Goal: Transaction & Acquisition: Subscribe to service/newsletter

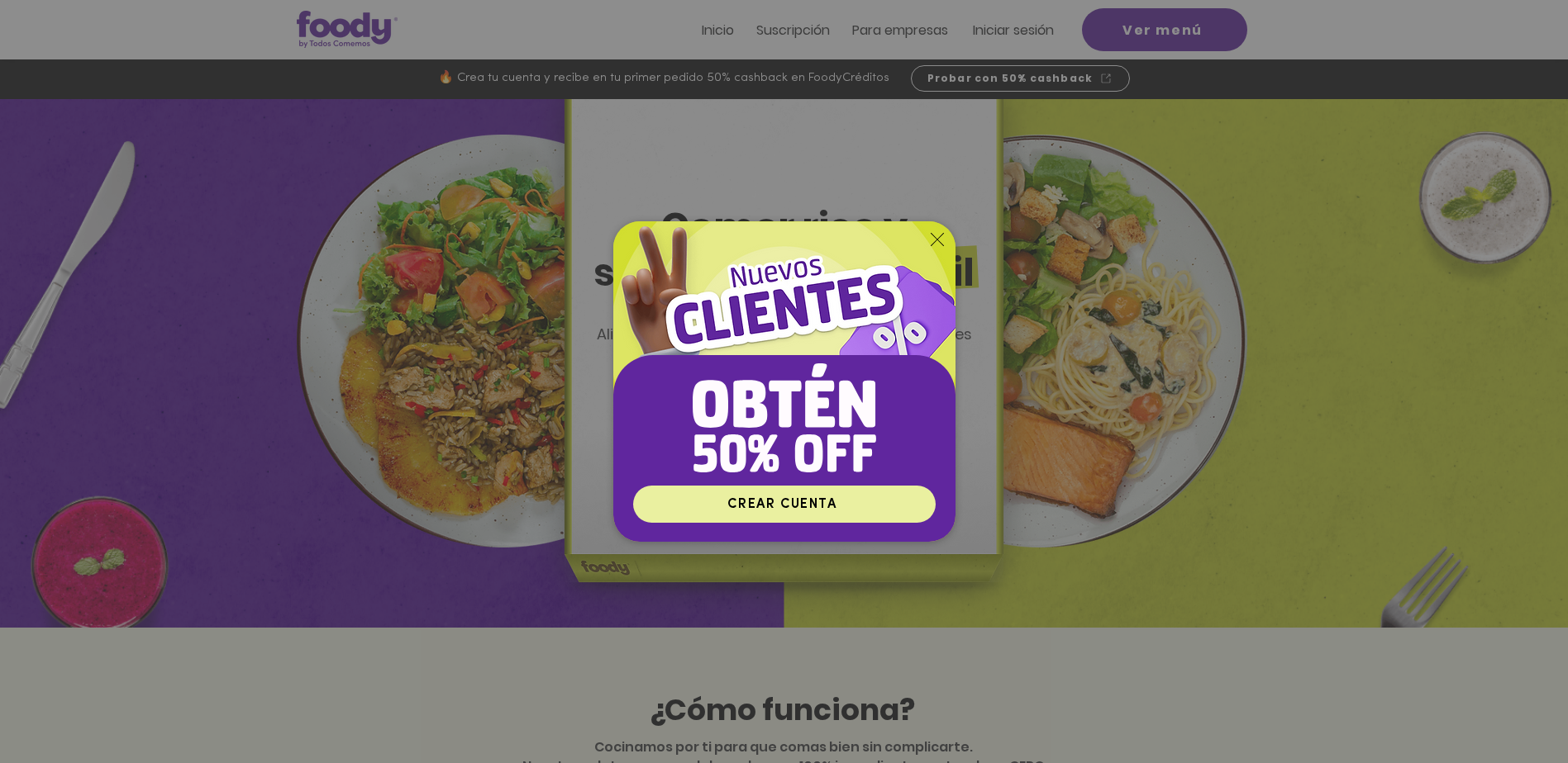
click at [769, 506] on span "CREAR CUENTA" at bounding box center [782, 505] width 109 height 14
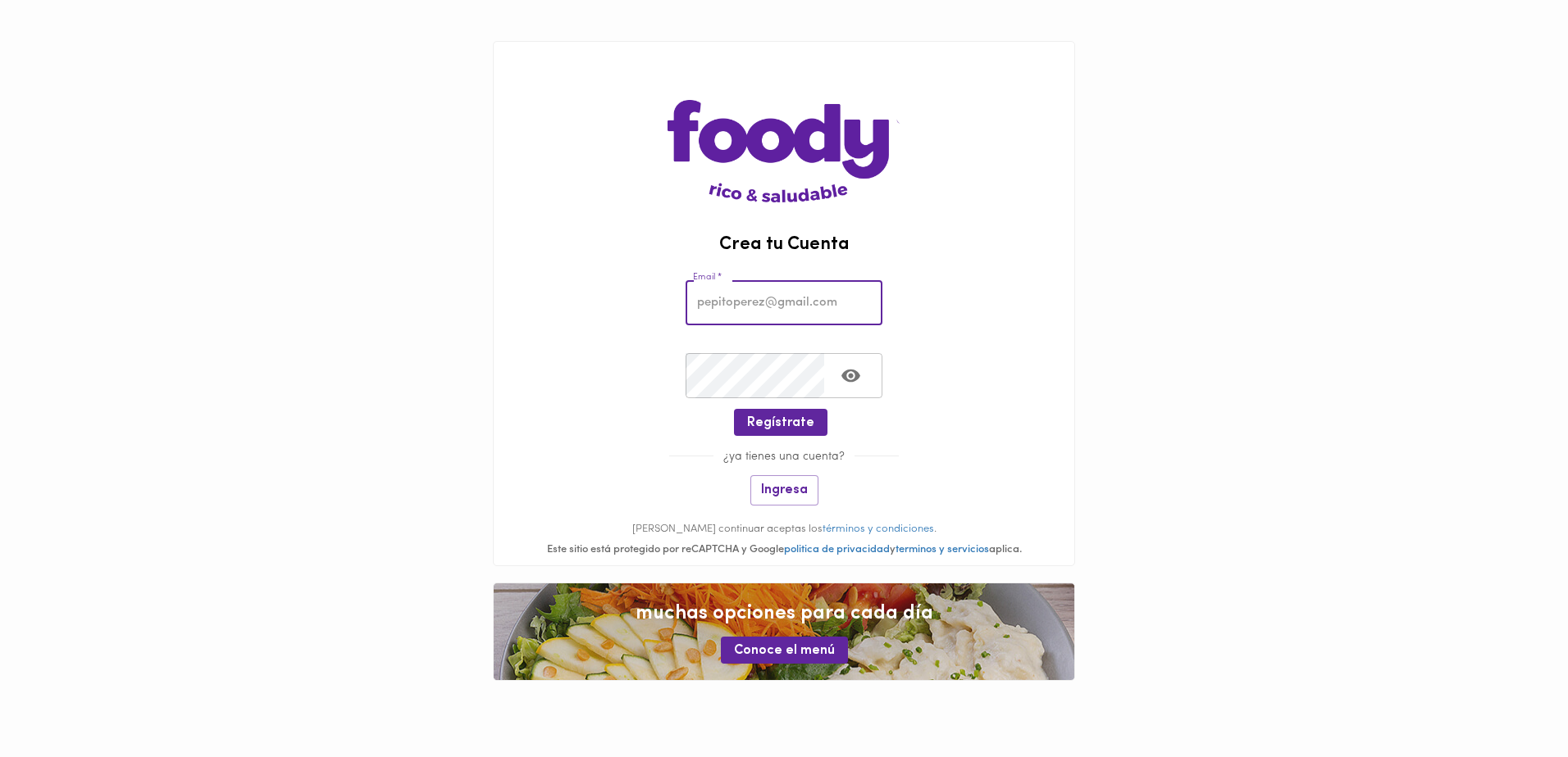
click at [714, 302] on input "email" at bounding box center [783, 303] width 196 height 45
type input "leonardop742011@gmail.com"
click at [795, 424] on span "Regístrate" at bounding box center [780, 424] width 67 height 15
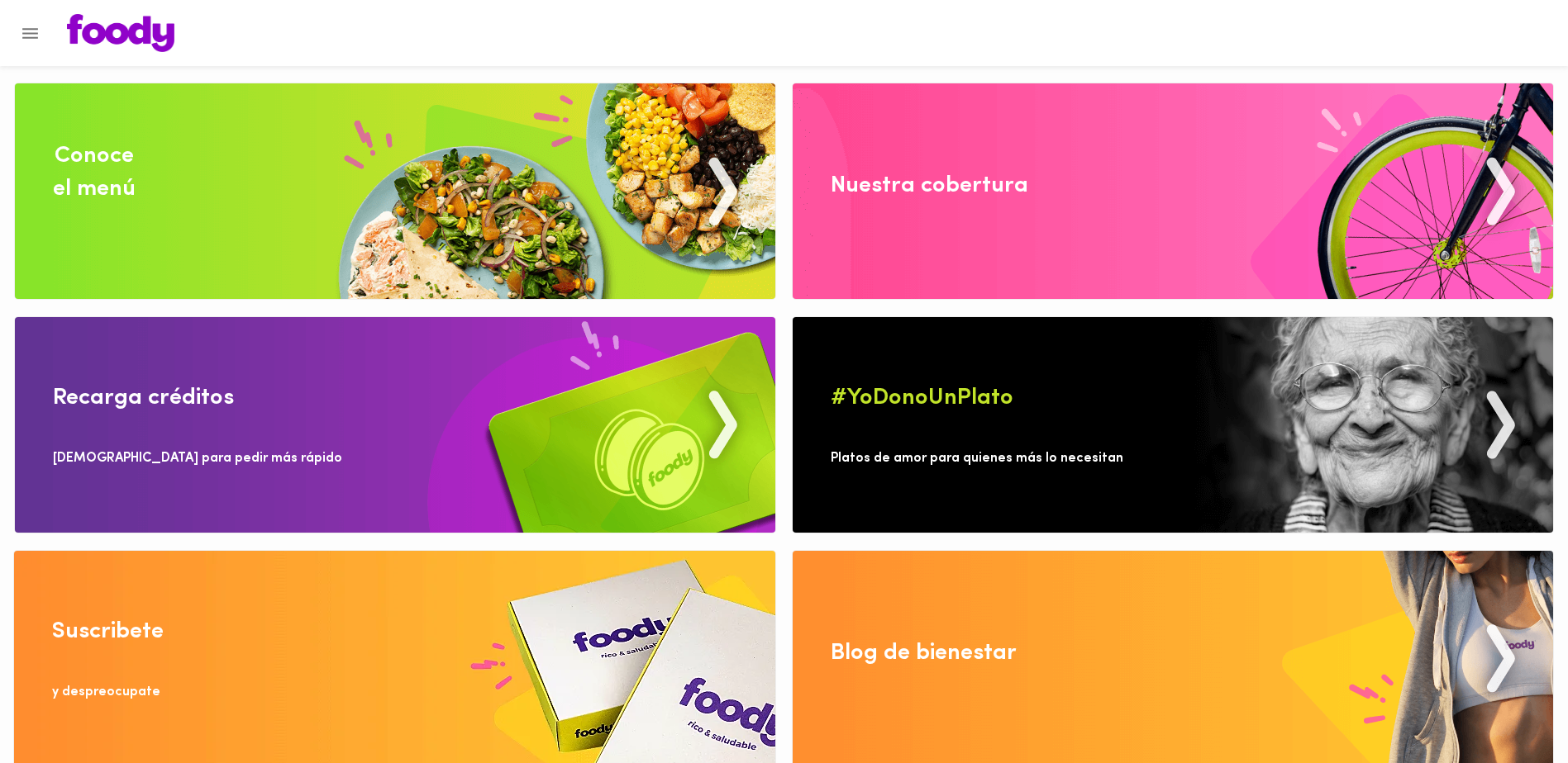
click at [472, 189] on img at bounding box center [394, 190] width 760 height 215
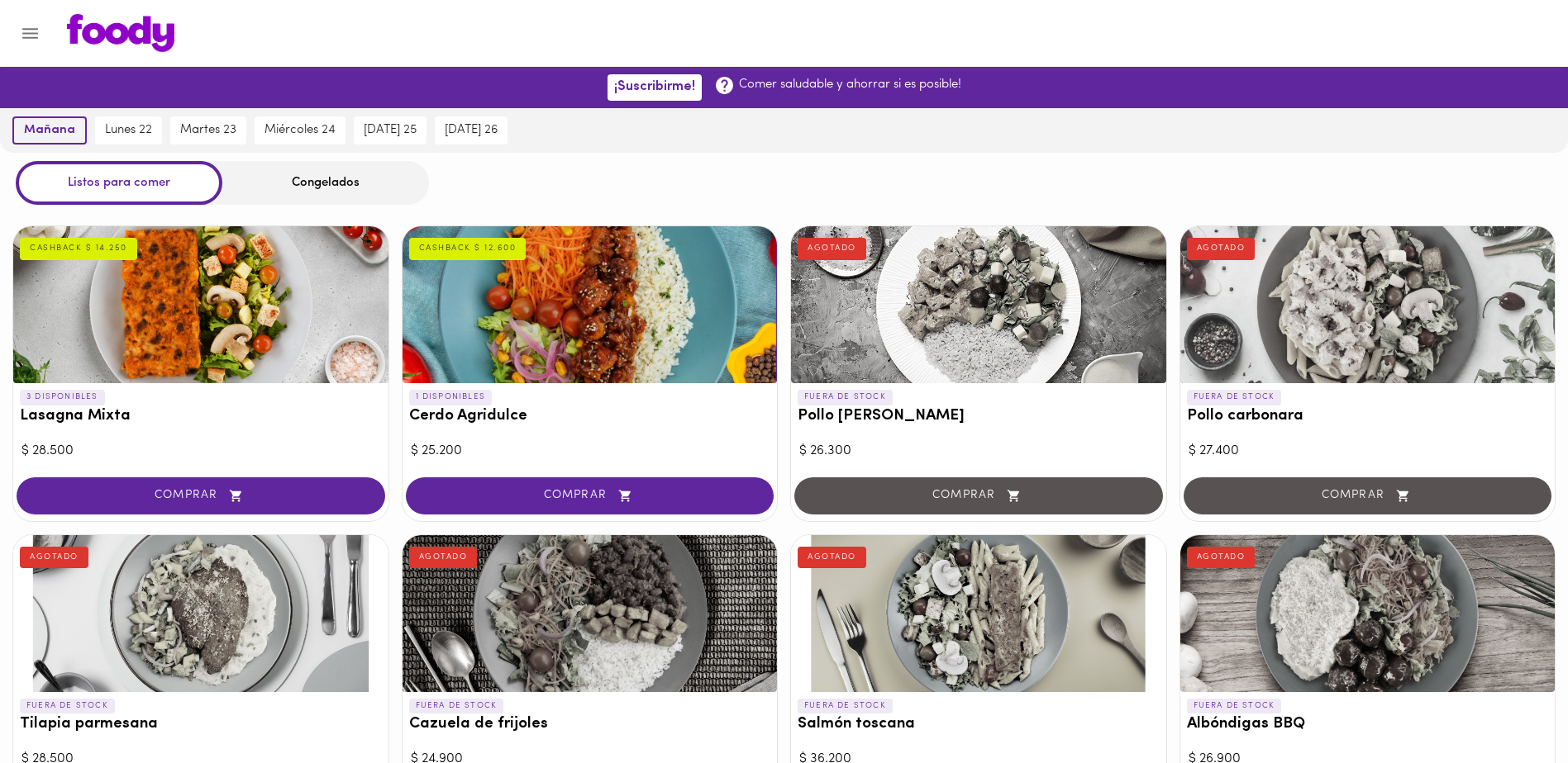
click at [41, 131] on span "mañana" at bounding box center [49, 129] width 51 height 14
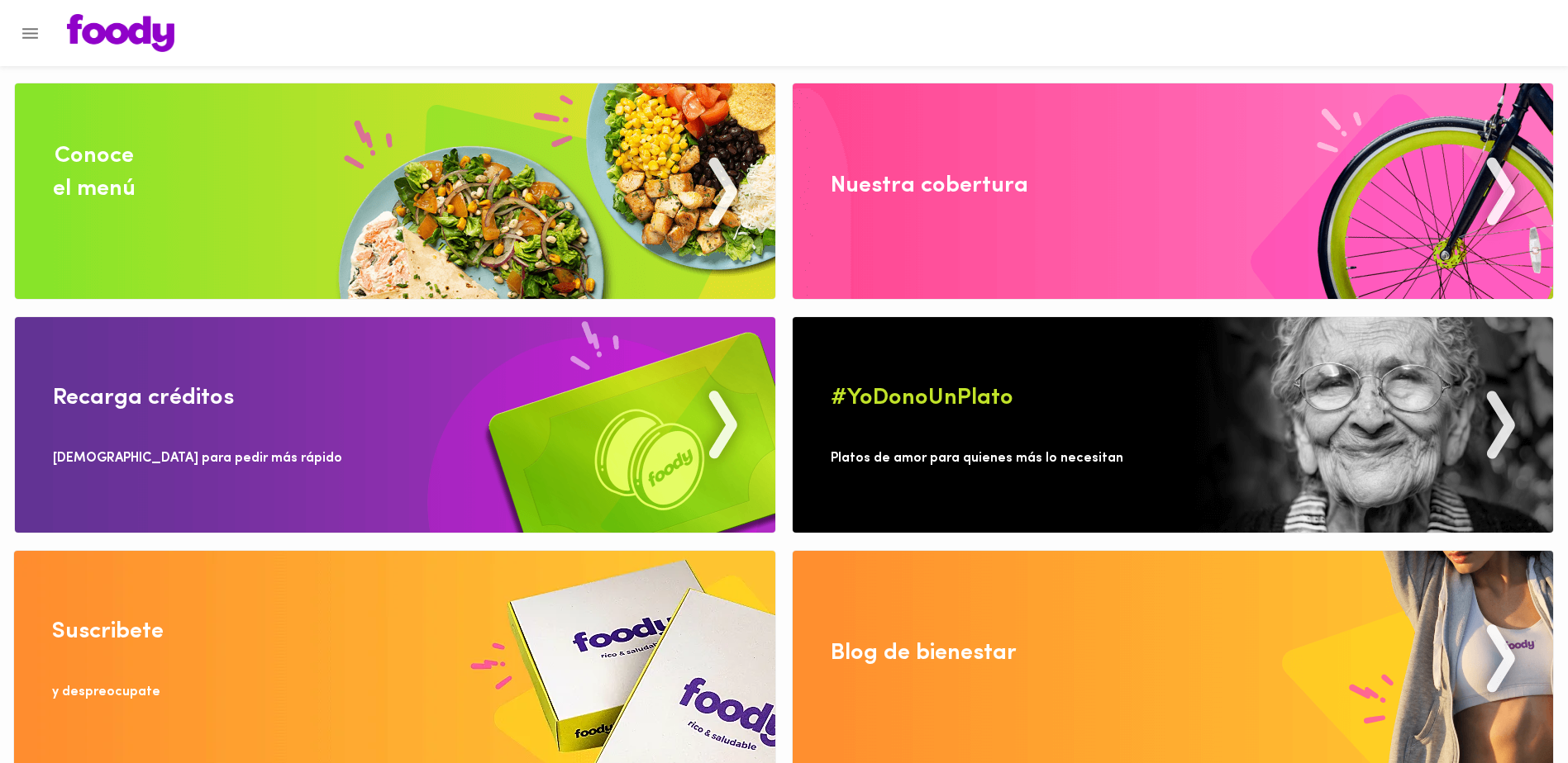
click at [1043, 190] on img at bounding box center [1172, 190] width 760 height 215
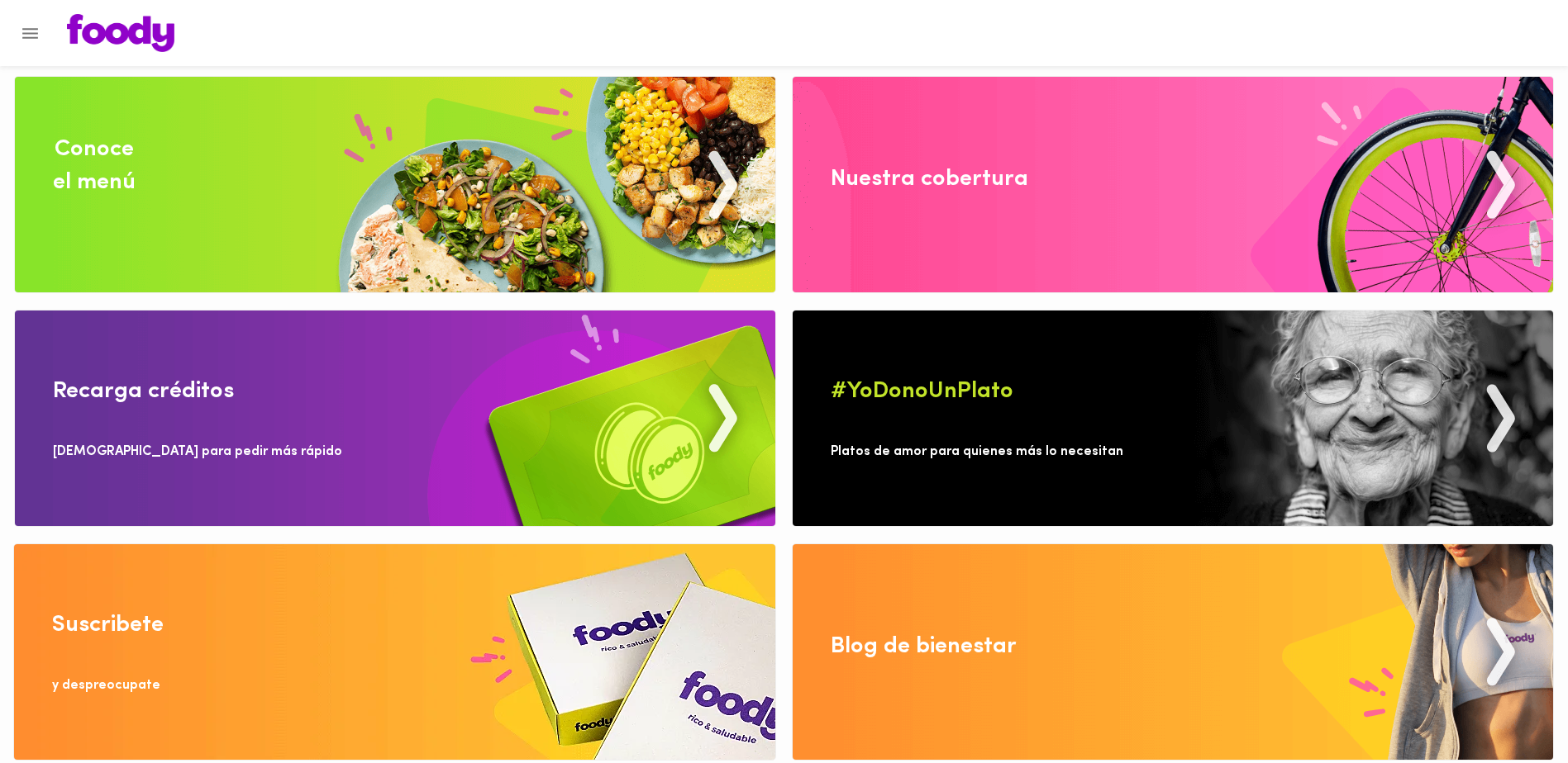
scroll to position [11, 0]
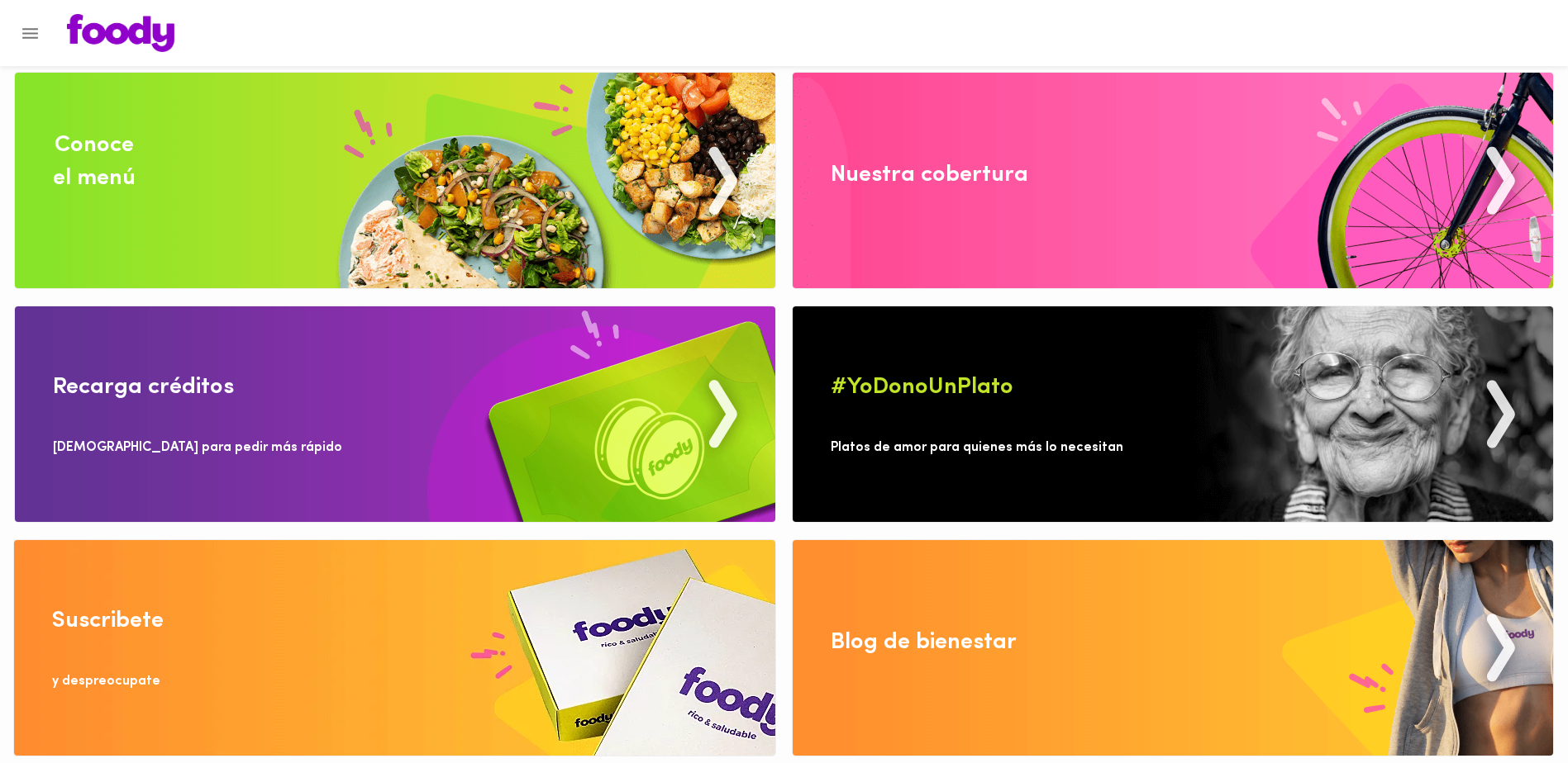
click at [352, 170] on img at bounding box center [394, 180] width 760 height 215
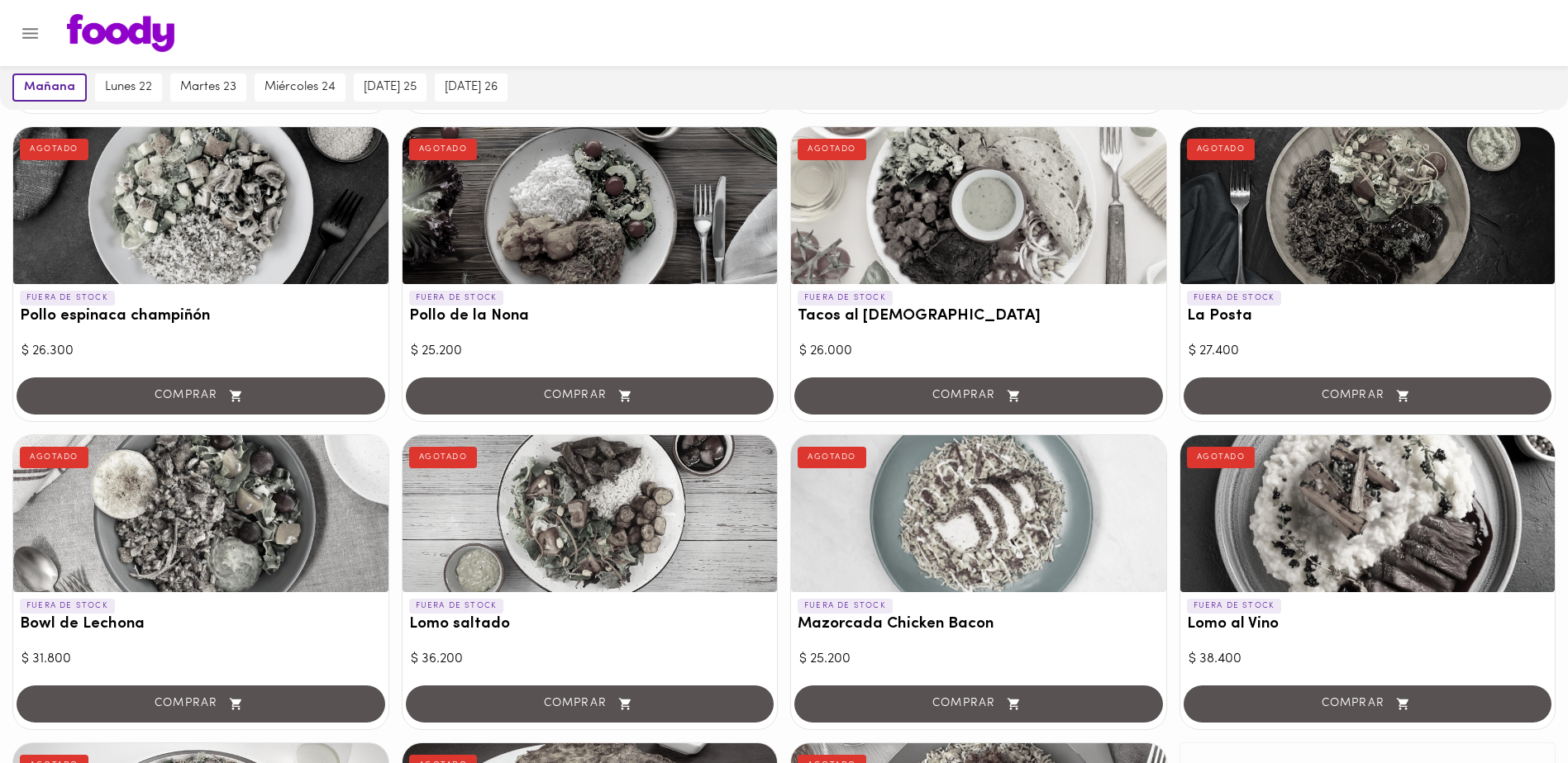
scroll to position [981, 0]
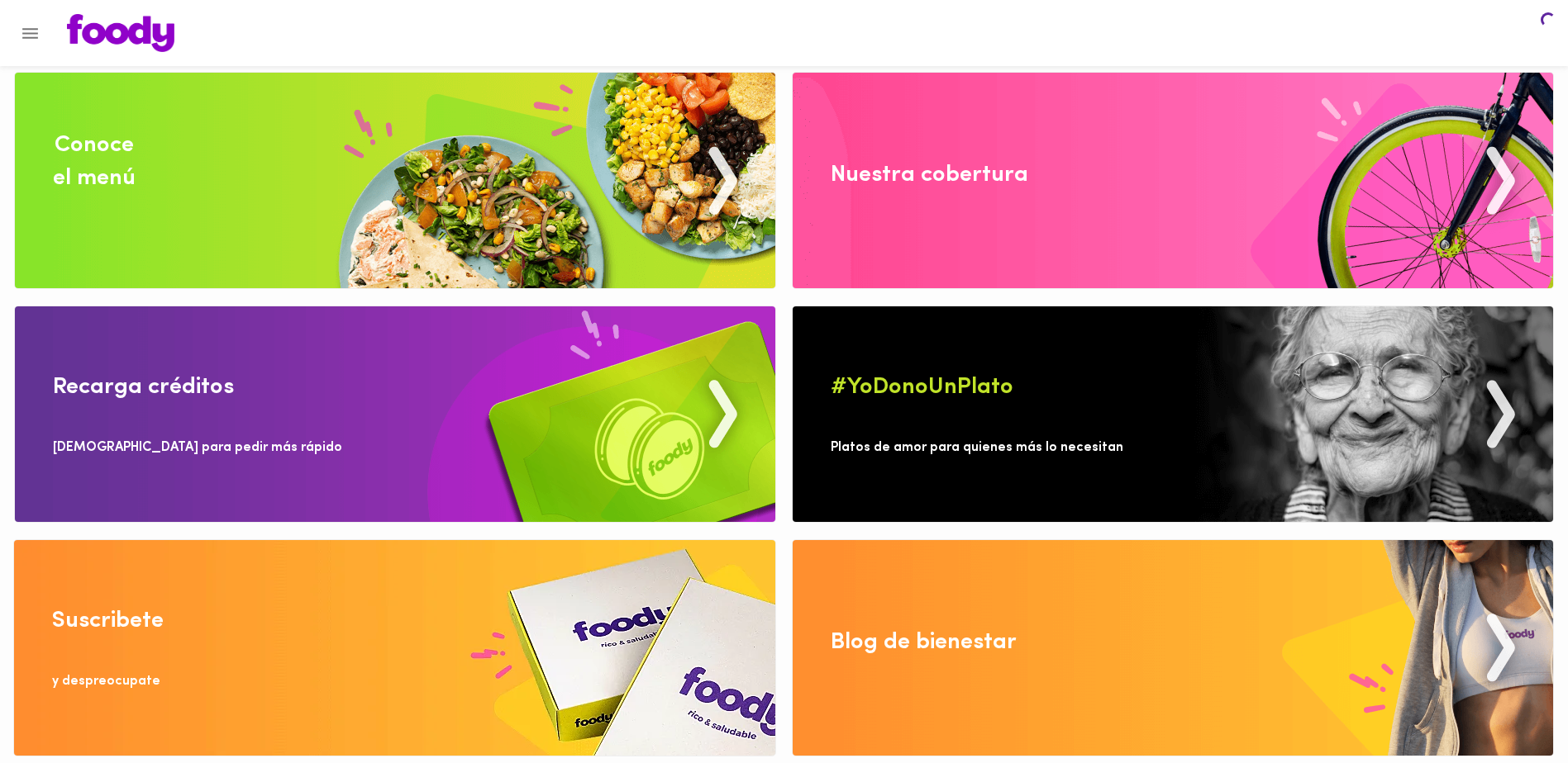
scroll to position [11, 0]
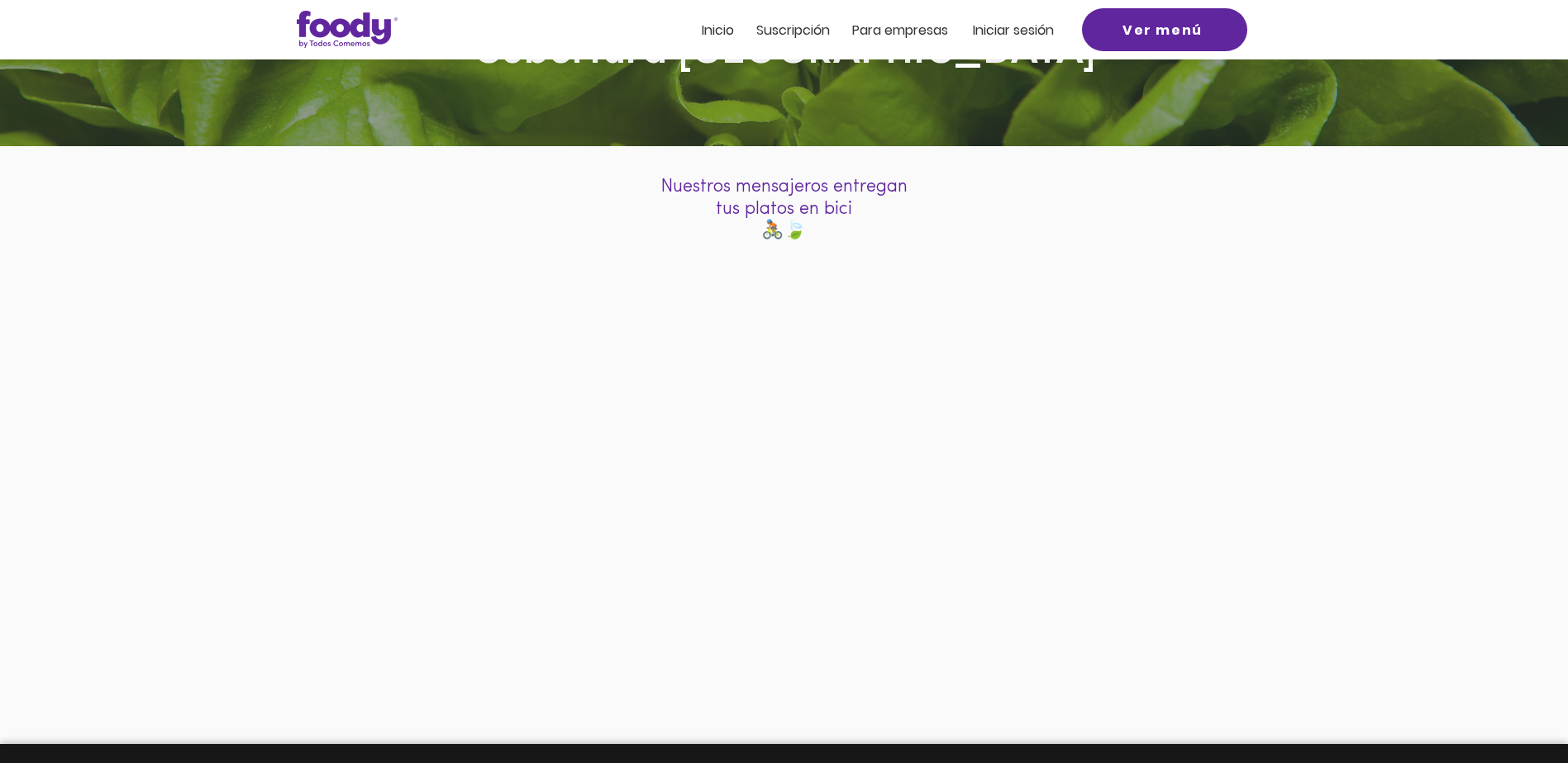
scroll to position [165, 0]
